Goal: Find specific page/section: Find specific page/section

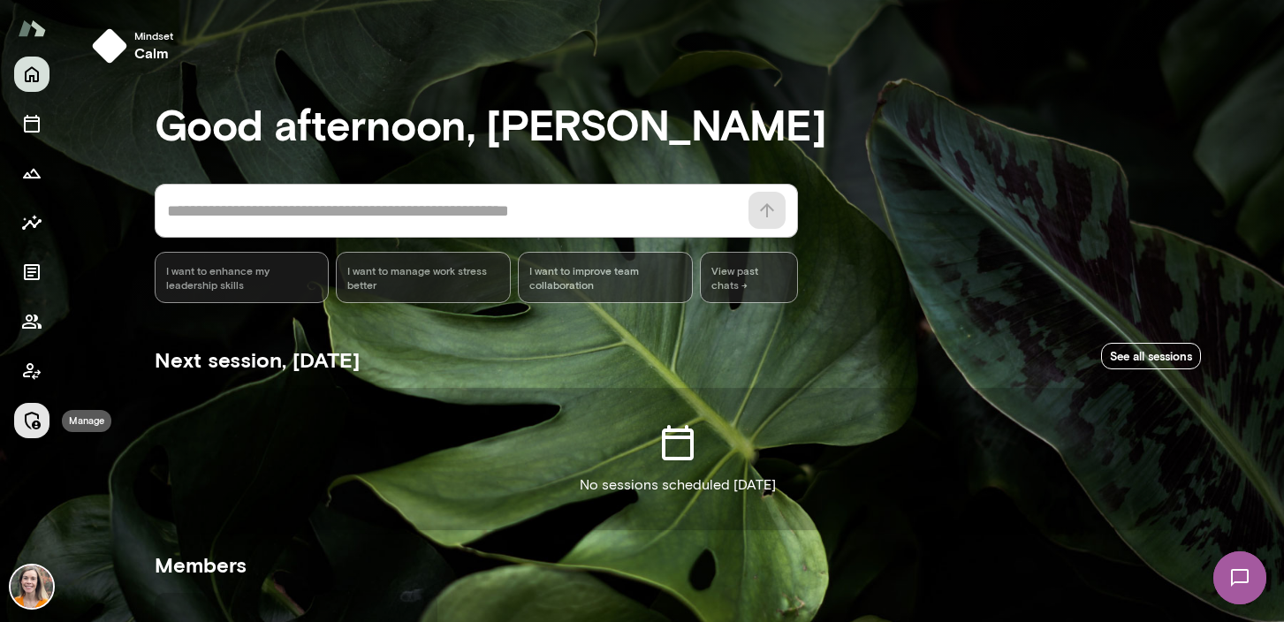
click at [33, 415] on icon "Manage" at bounding box center [31, 420] width 21 height 21
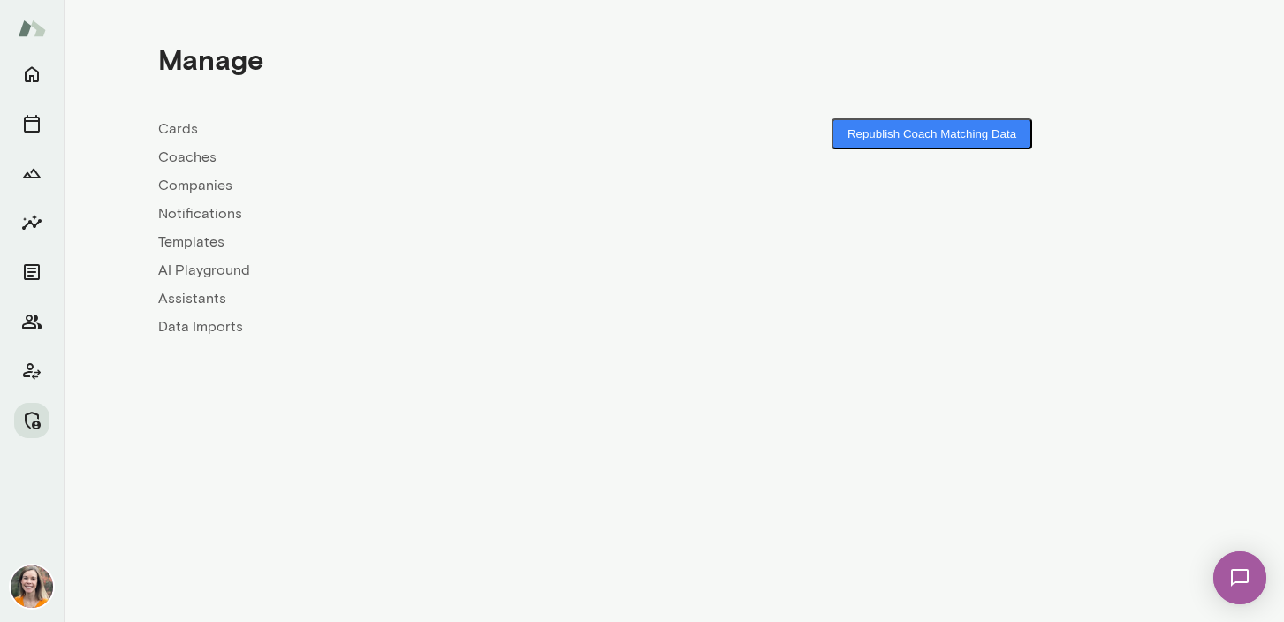
click at [183, 152] on link "Coaches" at bounding box center [416, 157] width 516 height 21
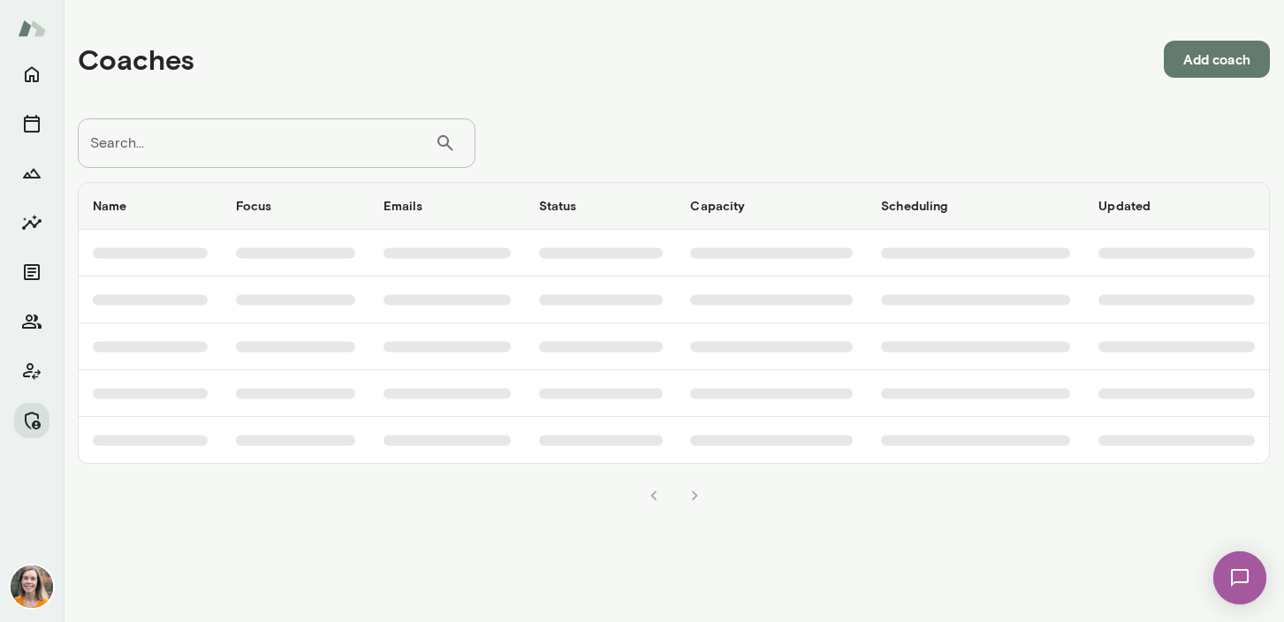
click at [239, 144] on input "Search..." at bounding box center [256, 142] width 357 height 49
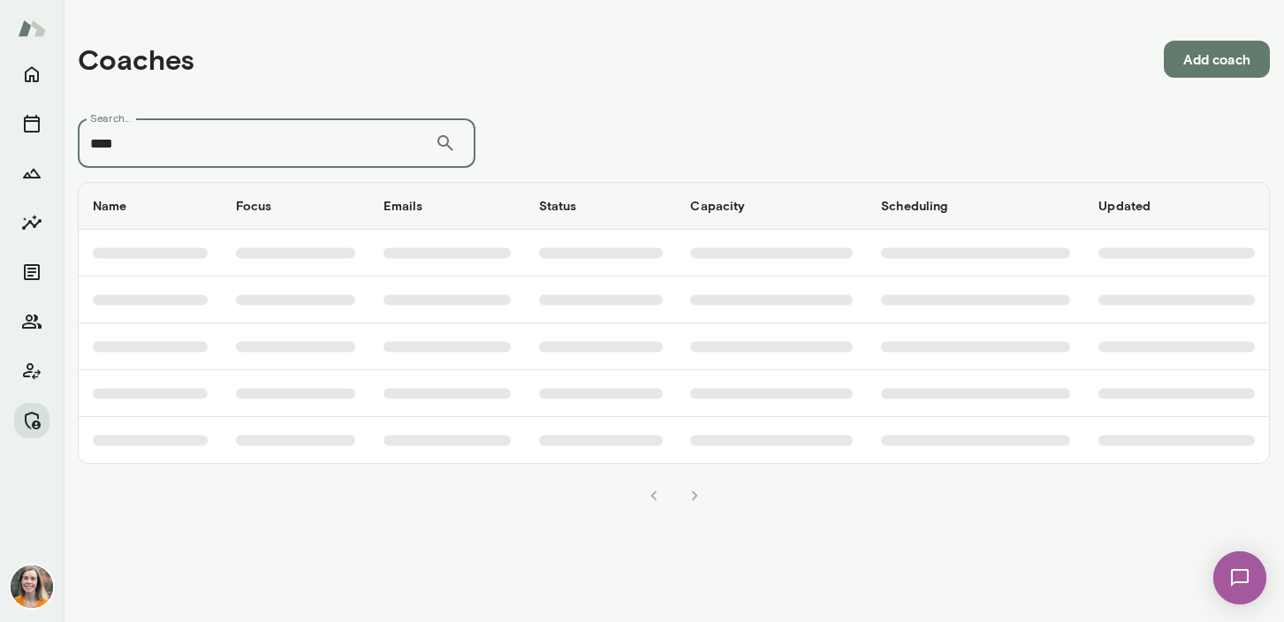
type input "****"
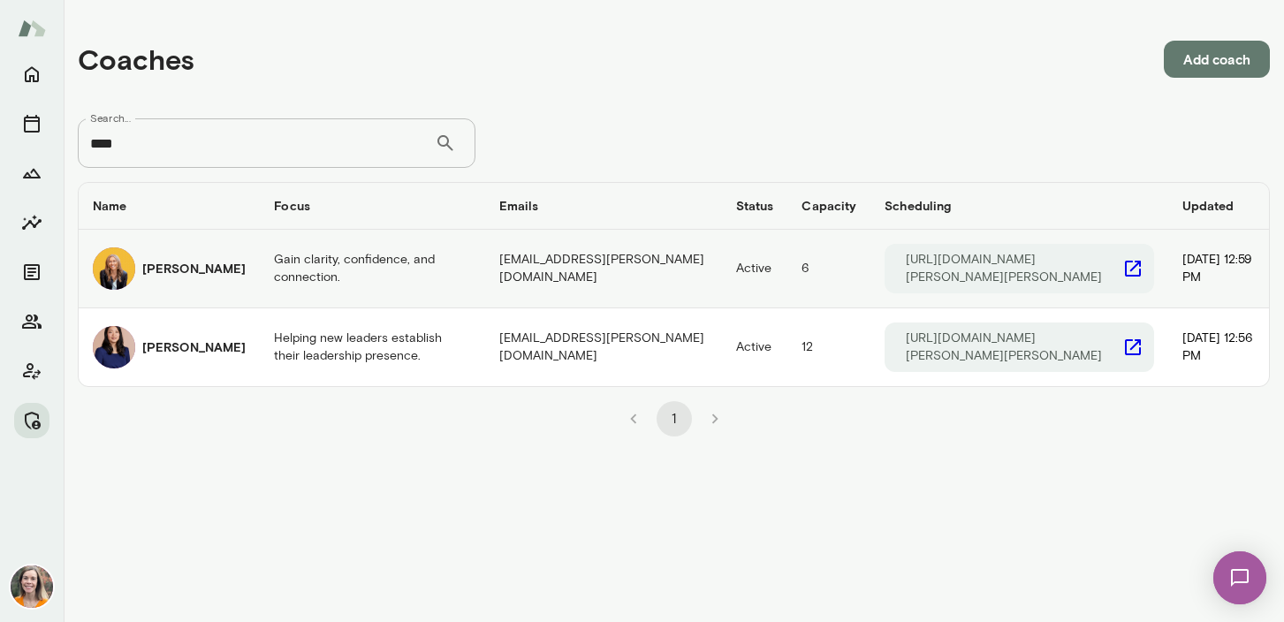
click at [167, 277] on h6 "[PERSON_NAME]" at bounding box center [193, 269] width 103 height 18
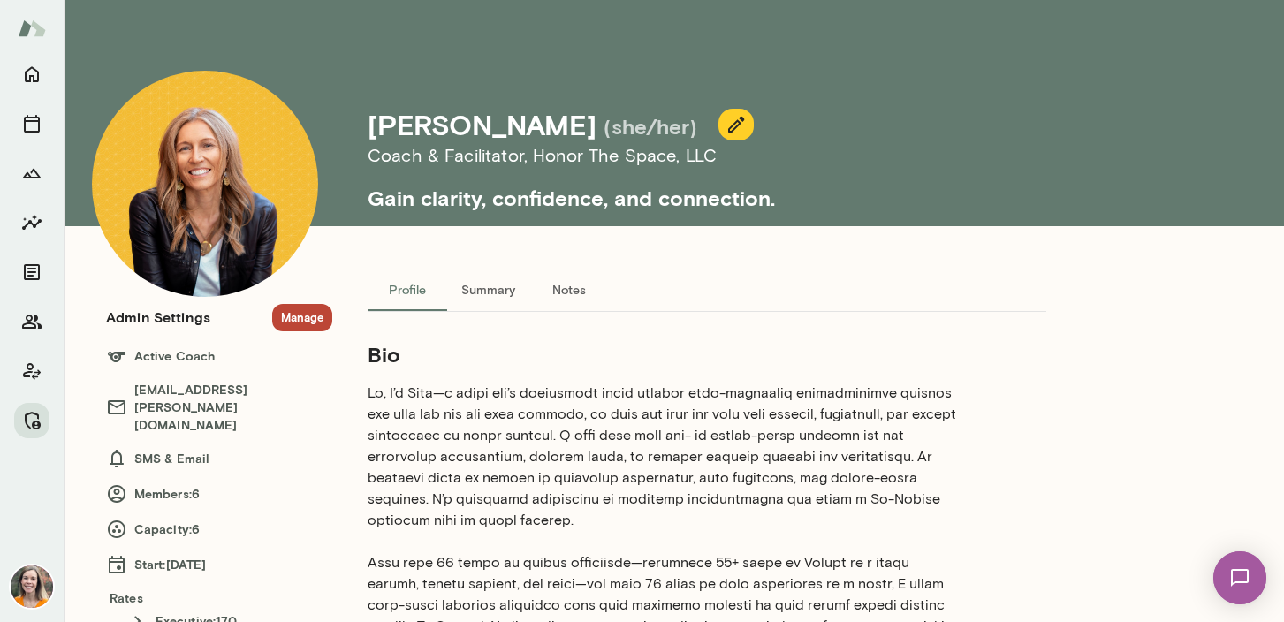
click at [300, 321] on button "Manage" at bounding box center [302, 317] width 60 height 27
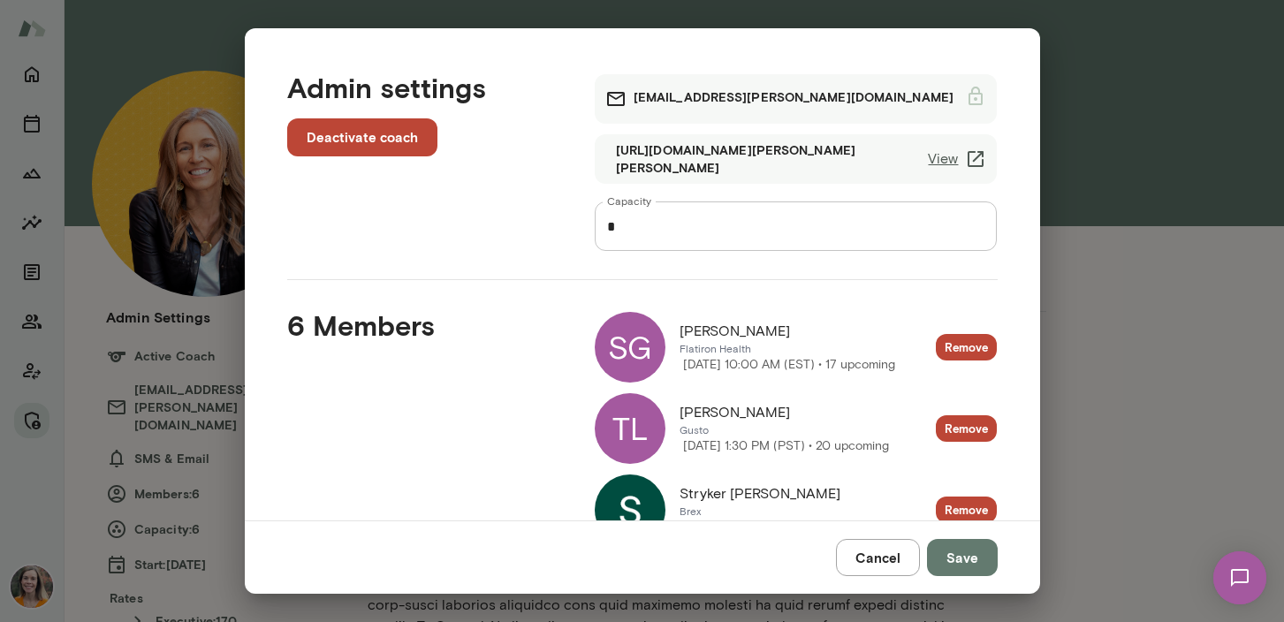
click at [885, 560] on button "Cancel" at bounding box center [878, 557] width 84 height 37
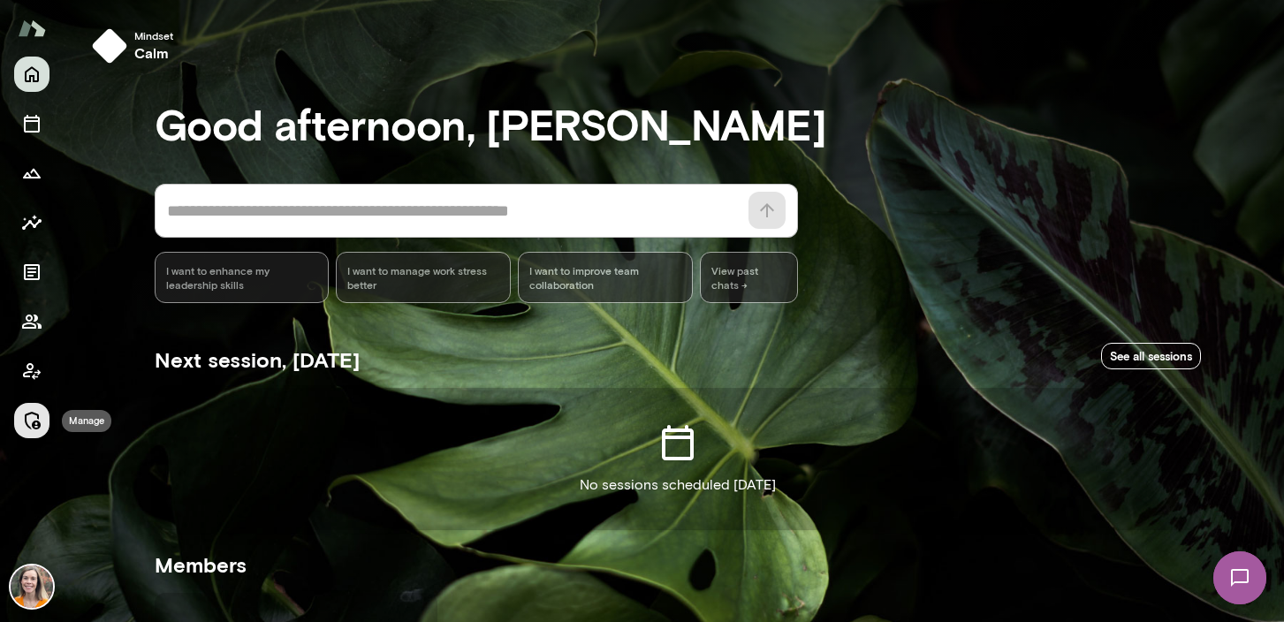
click at [27, 421] on icon "Manage" at bounding box center [33, 421] width 16 height 18
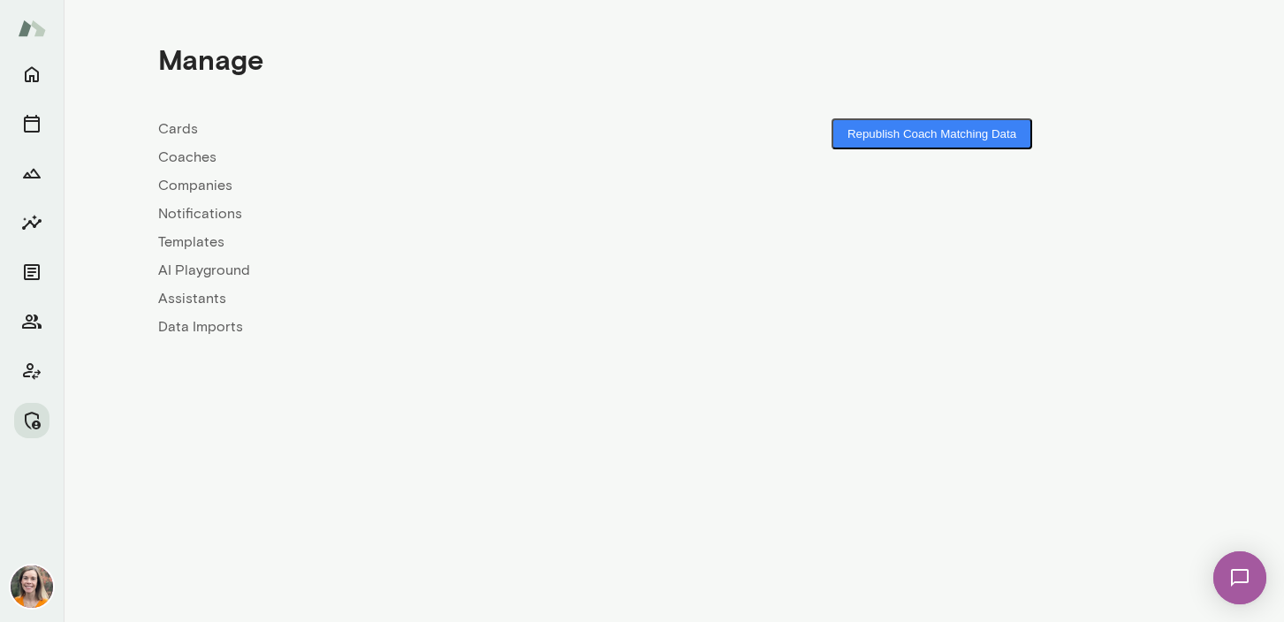
click at [186, 156] on link "Coaches" at bounding box center [416, 157] width 516 height 21
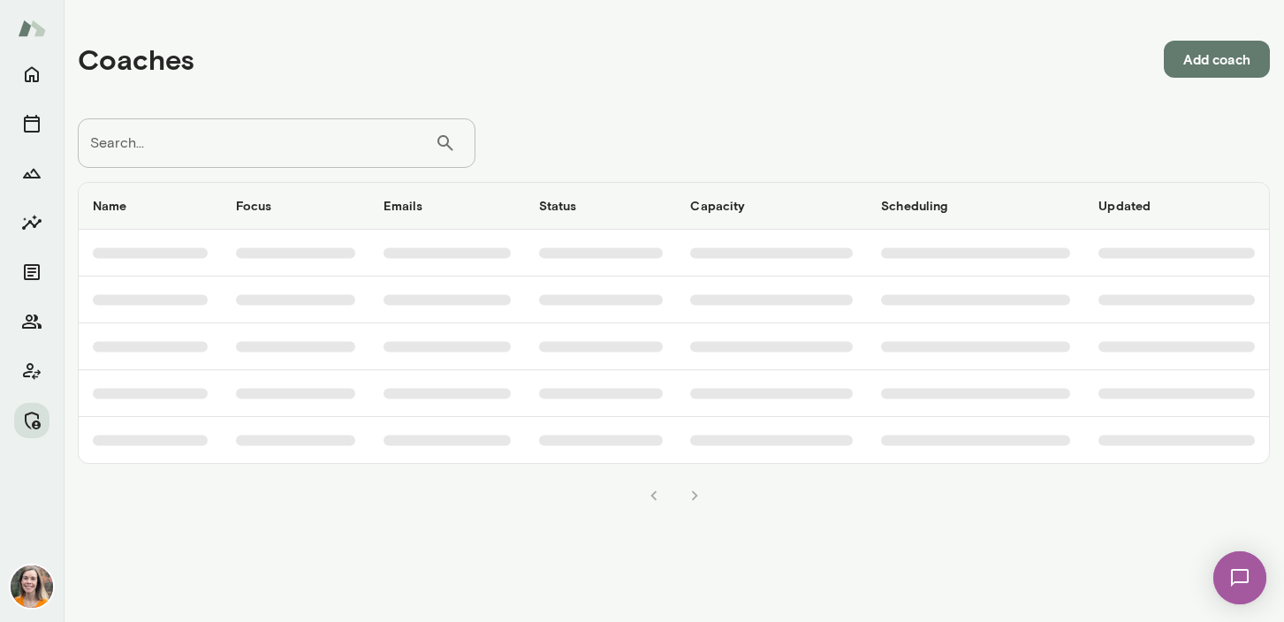
click at [226, 139] on input "Search..." at bounding box center [256, 142] width 357 height 49
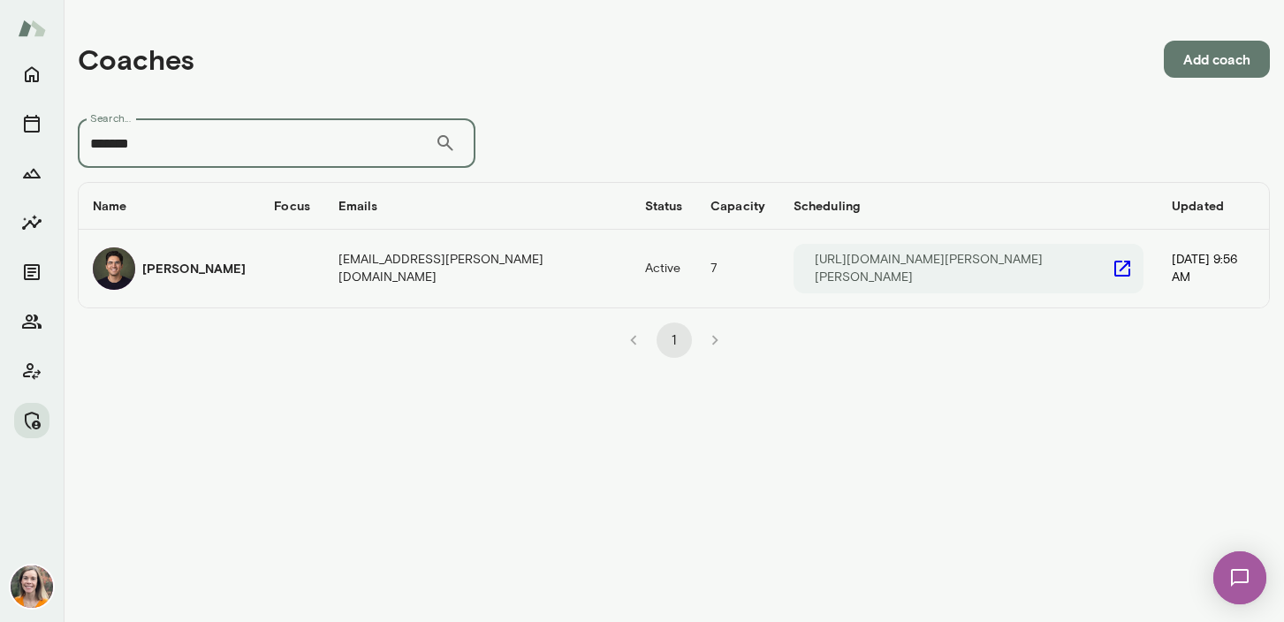
type input "*******"
click at [239, 264] on div "Stephen Salinas" at bounding box center [169, 268] width 153 height 42
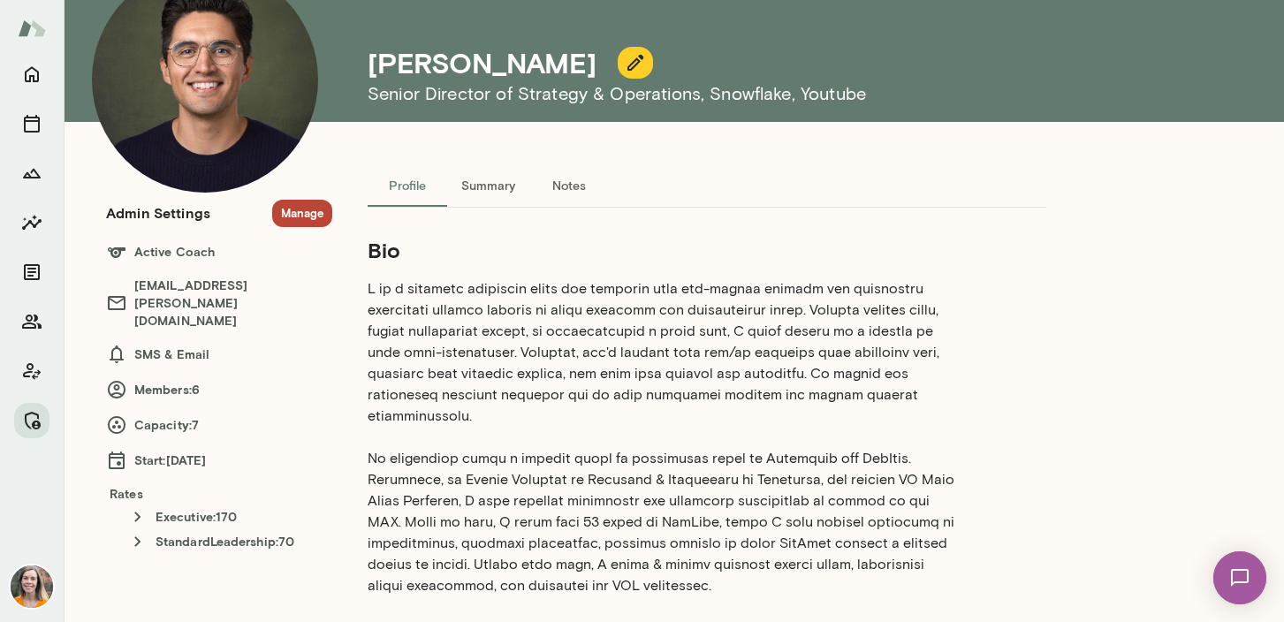
scroll to position [103, 0]
click at [300, 209] on button "Manage" at bounding box center [302, 214] width 60 height 27
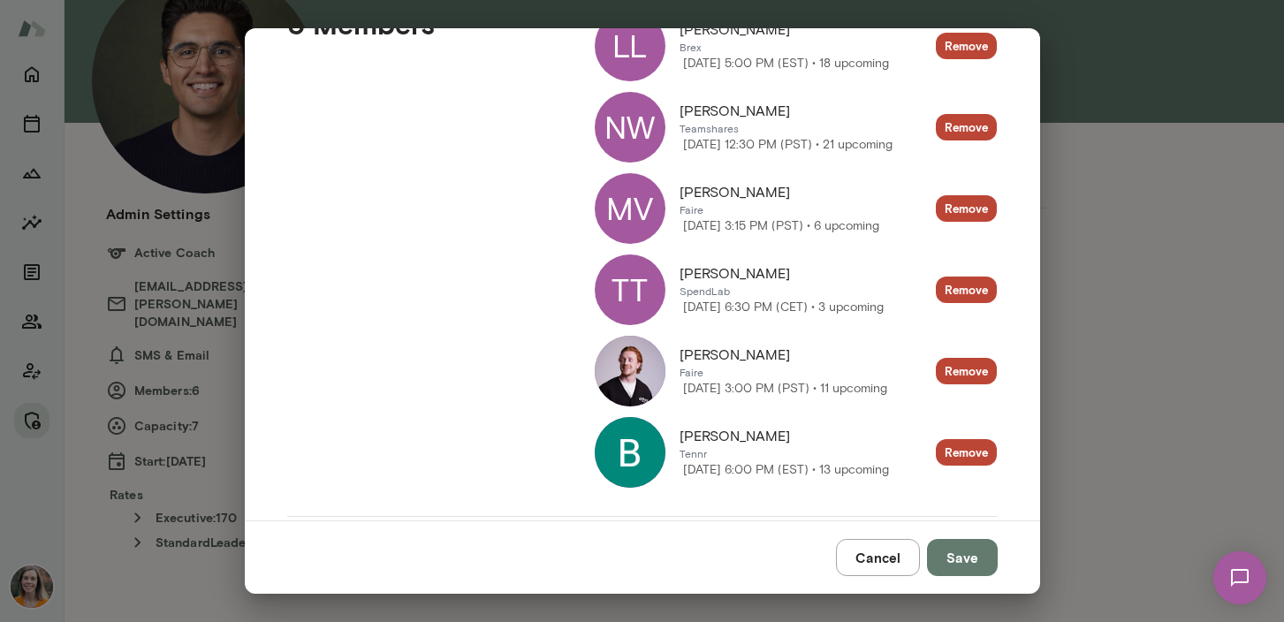
scroll to position [246, 0]
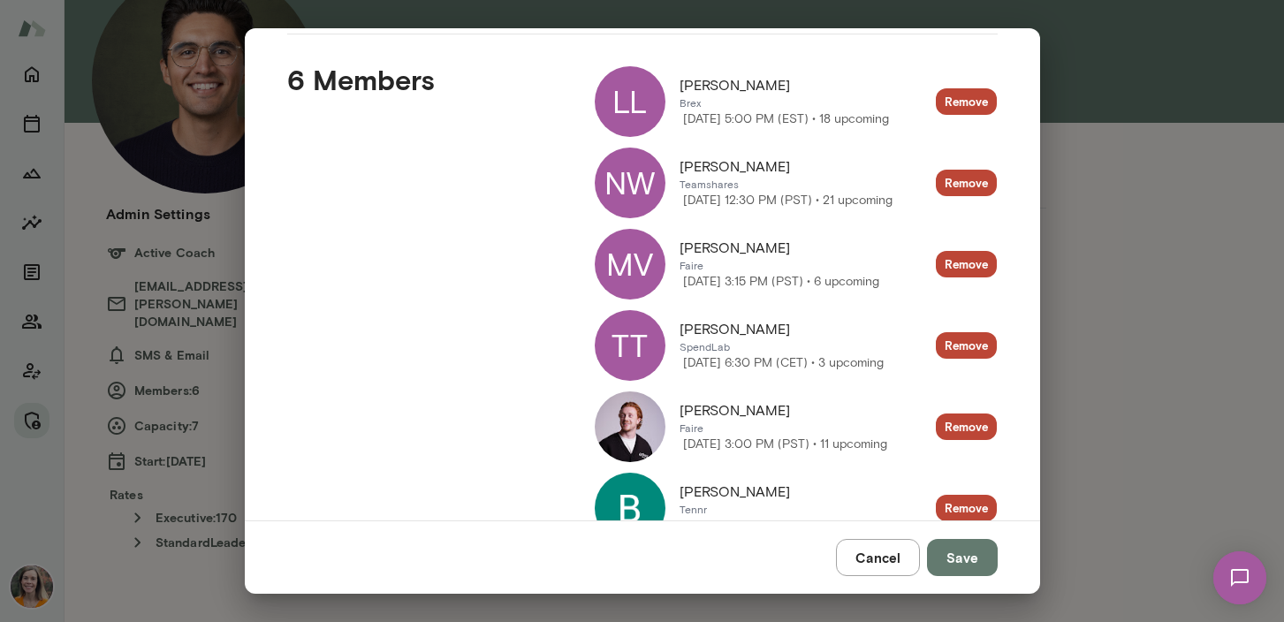
click at [636, 264] on div "MV" at bounding box center [630, 264] width 71 height 71
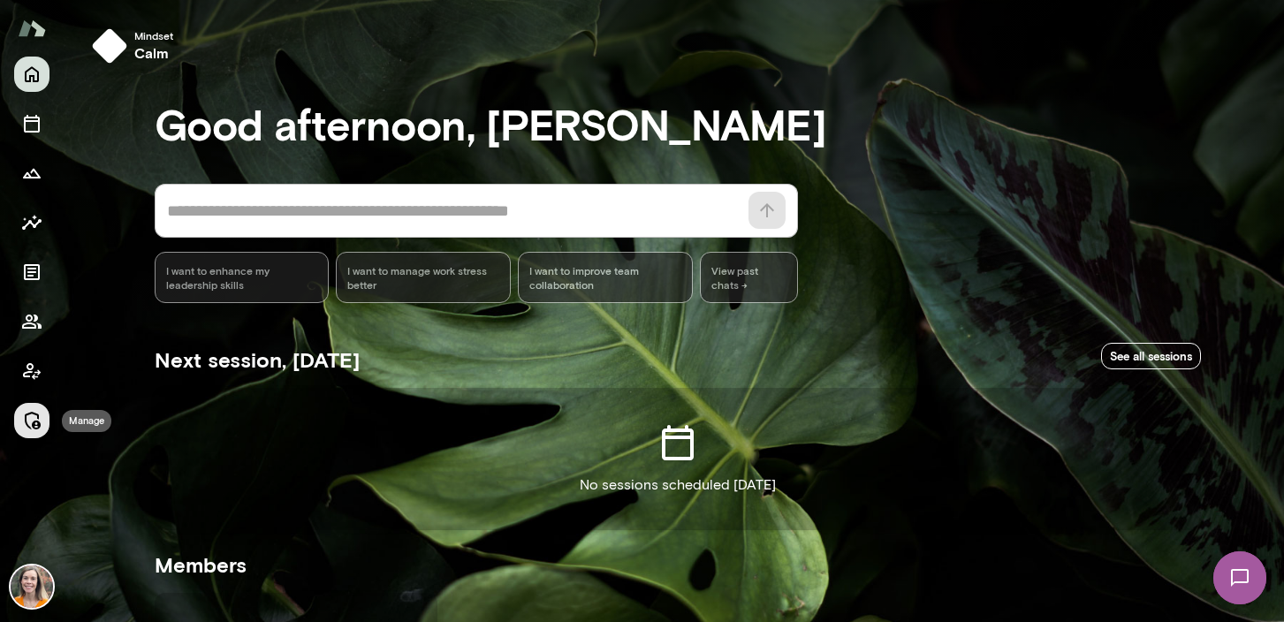
click at [31, 417] on icon "Manage" at bounding box center [31, 420] width 21 height 21
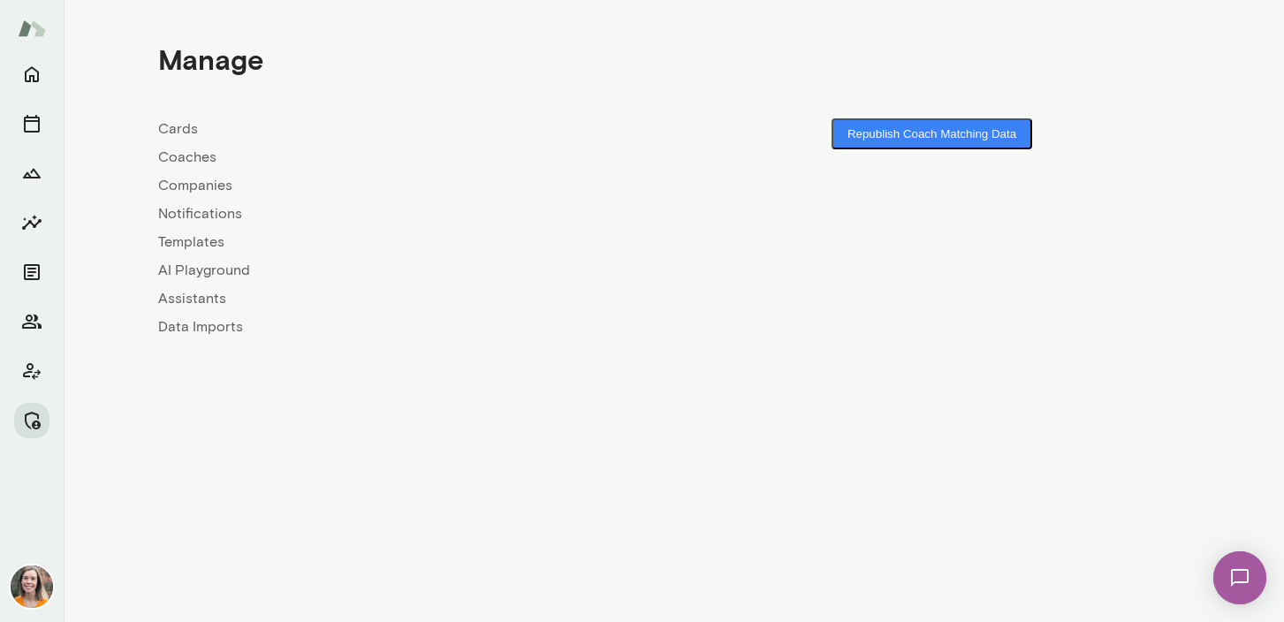
click at [177, 156] on link "Coaches" at bounding box center [416, 157] width 516 height 21
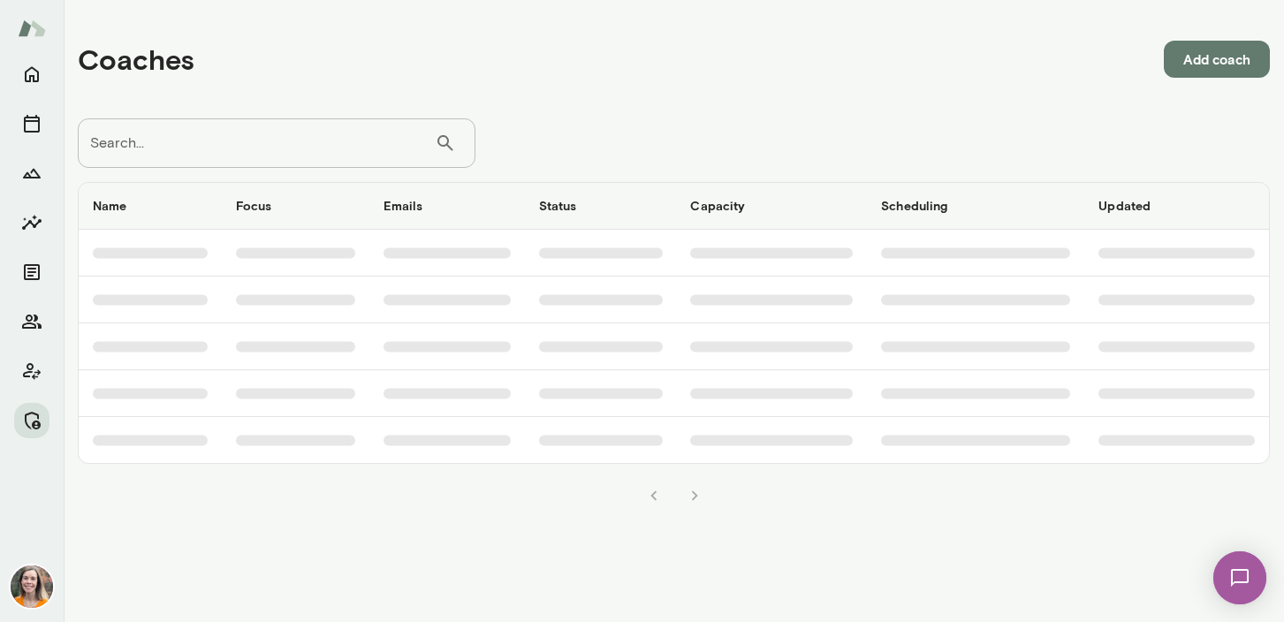
click at [257, 148] on input "Search..." at bounding box center [256, 142] width 357 height 49
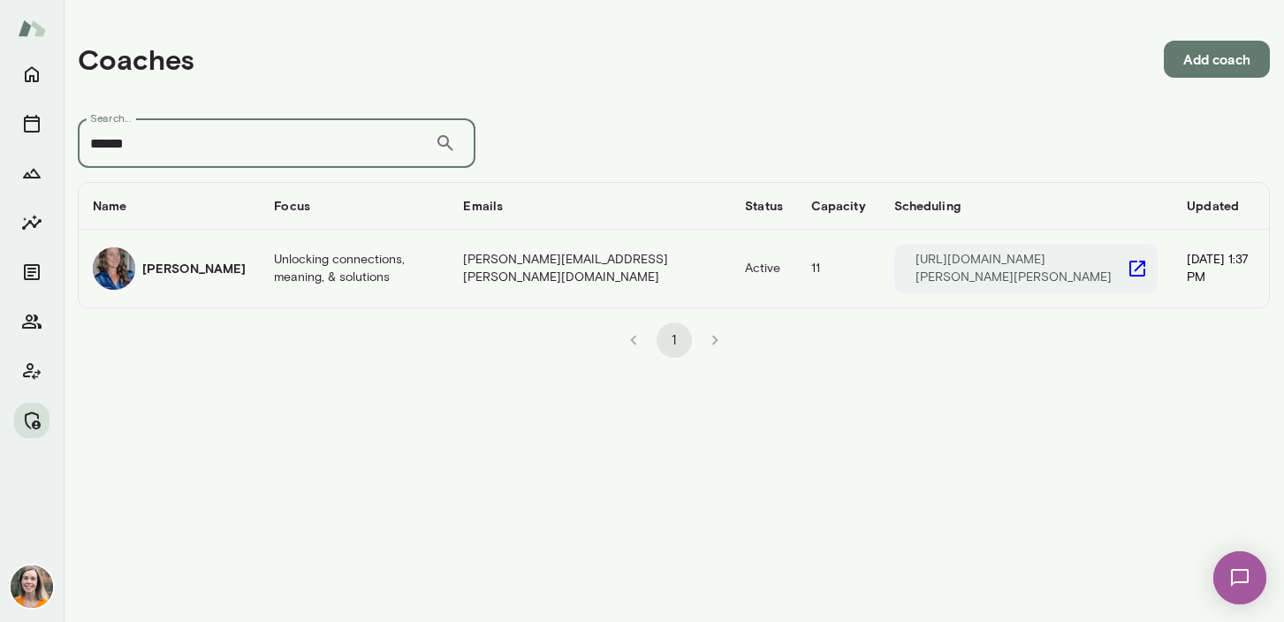
type input "******"
click at [202, 271] on h6 "Nicole Menkhoff" at bounding box center [193, 269] width 103 height 18
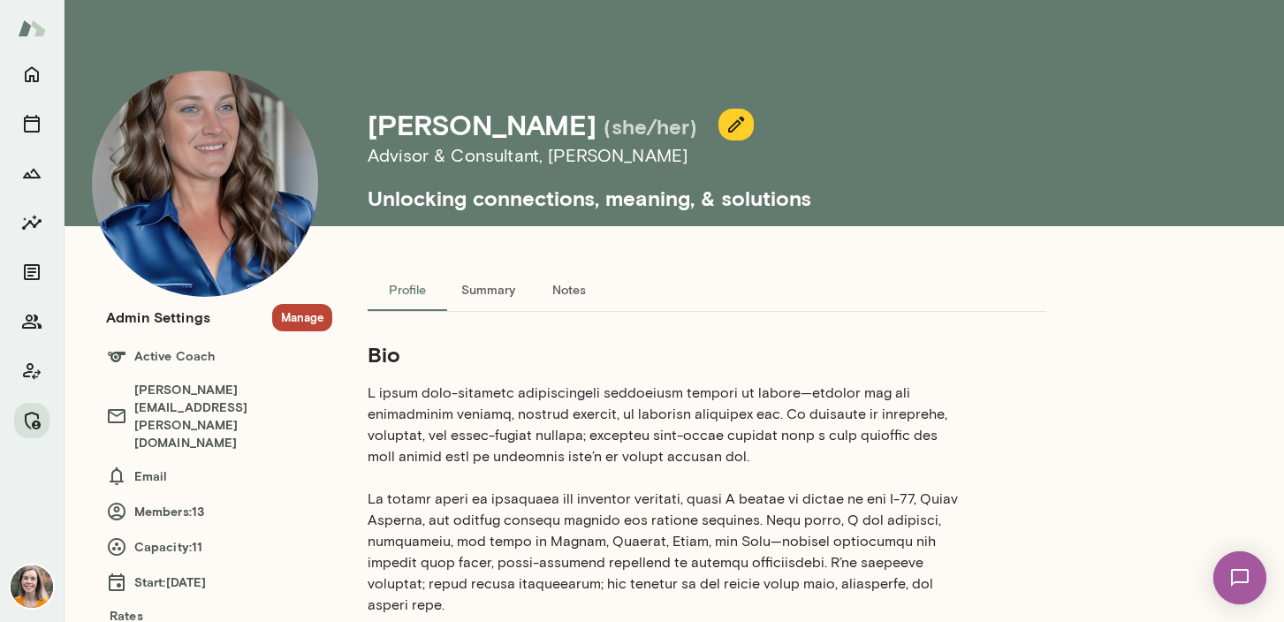
click at [483, 291] on button "Summary" at bounding box center [488, 290] width 82 height 42
